Goal: Task Accomplishment & Management: Manage account settings

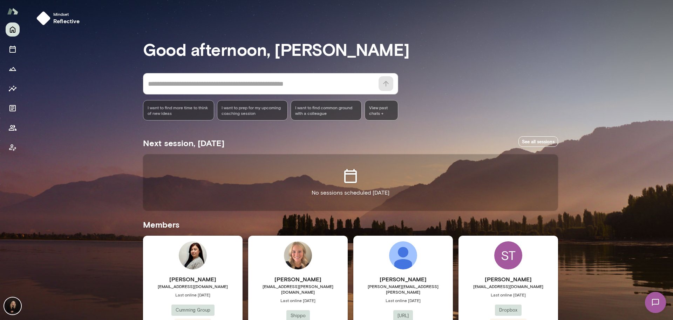
drag, startPoint x: 0, startPoint y: 336, endPoint x: 186, endPoint y: 197, distance: 232.3
click at [194, 198] on div "No sessions scheduled [DATE]" at bounding box center [350, 182] width 415 height 56
click at [14, 305] on img at bounding box center [12, 305] width 17 height 17
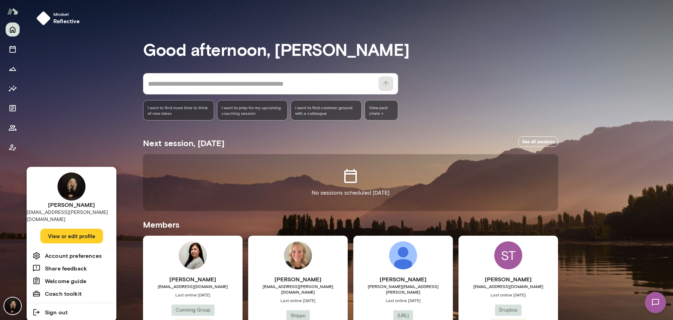
click at [65, 231] on button "View or edit profile" at bounding box center [71, 235] width 63 height 15
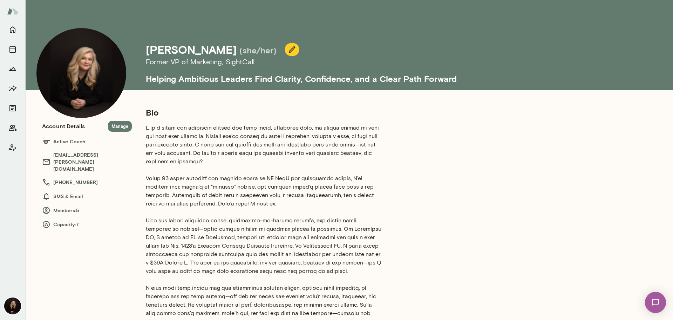
click at [119, 128] on button "Manage" at bounding box center [120, 126] width 24 height 11
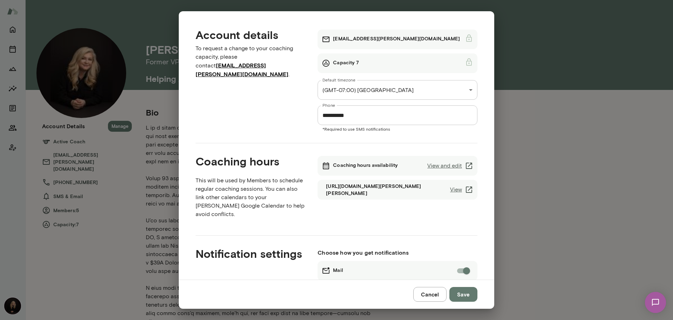
click at [451, 162] on link "View and edit" at bounding box center [451, 165] width 46 height 8
click at [435, 294] on button "Cancel" at bounding box center [430, 294] width 33 height 15
